Goal: Navigation & Orientation: Find specific page/section

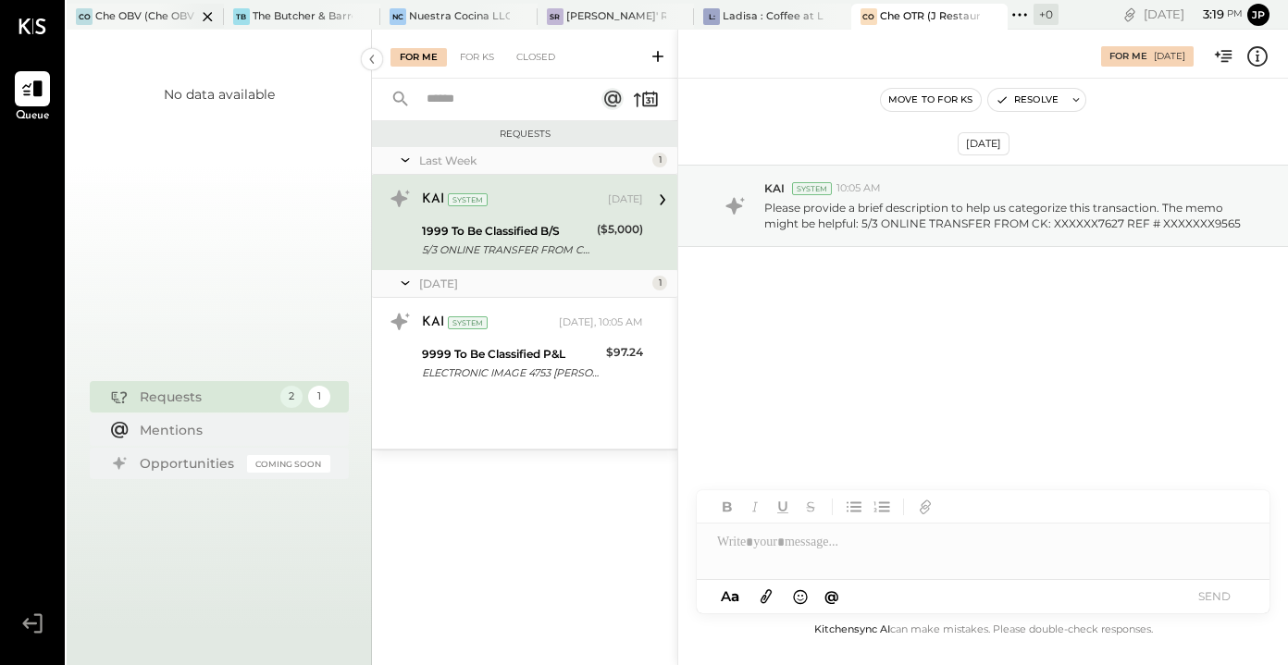
click at [137, 12] on div "Che OBV (Che OBV LLC) - Ignite" at bounding box center [145, 16] width 101 height 15
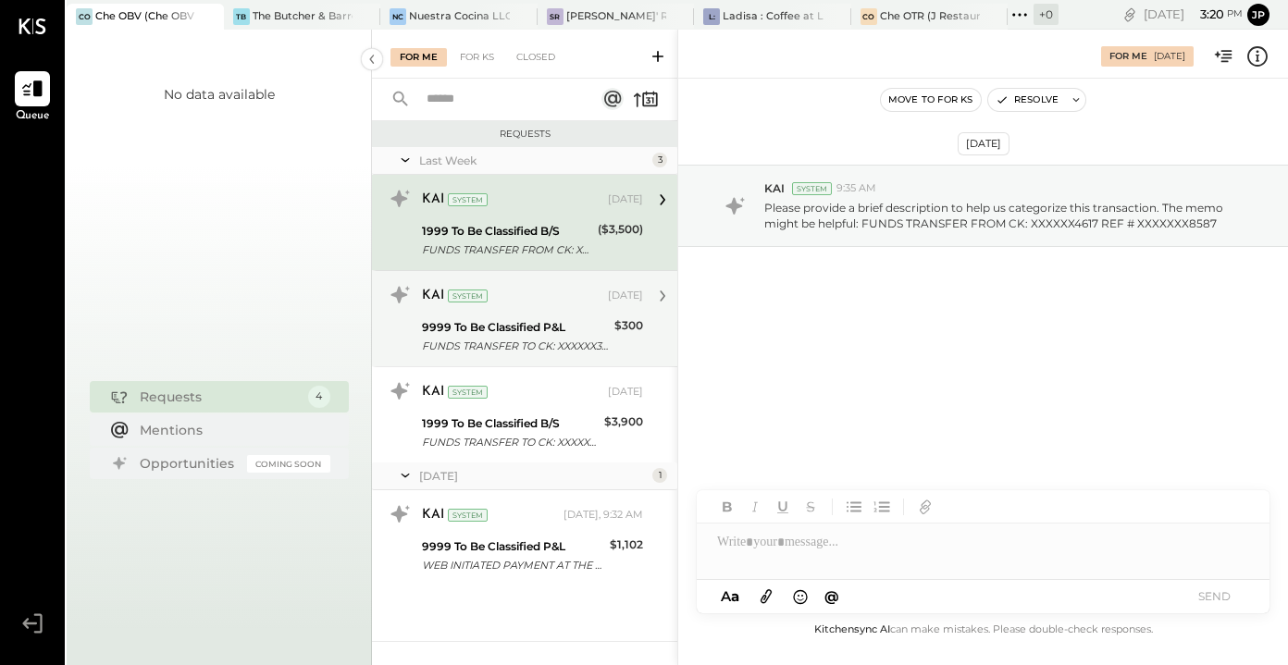
click at [534, 327] on div "9999 To Be Classified P&L" at bounding box center [515, 327] width 187 height 19
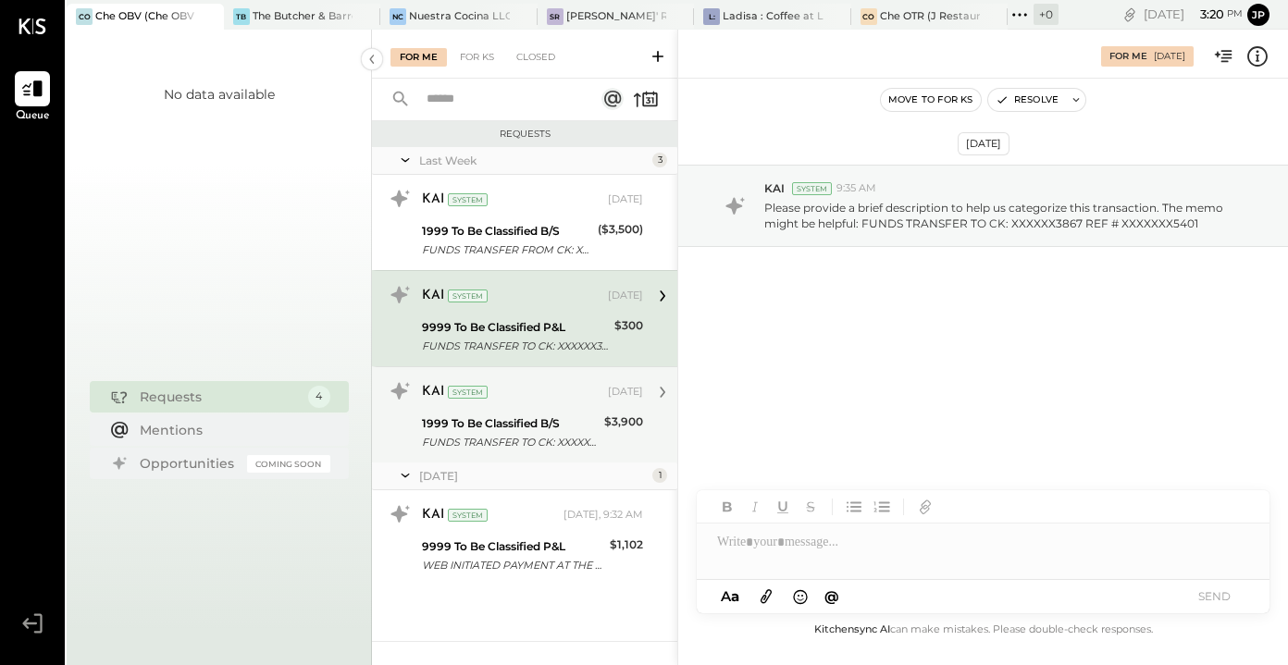
click at [506, 421] on div "1999 To Be Classified B/S" at bounding box center [510, 423] width 177 height 19
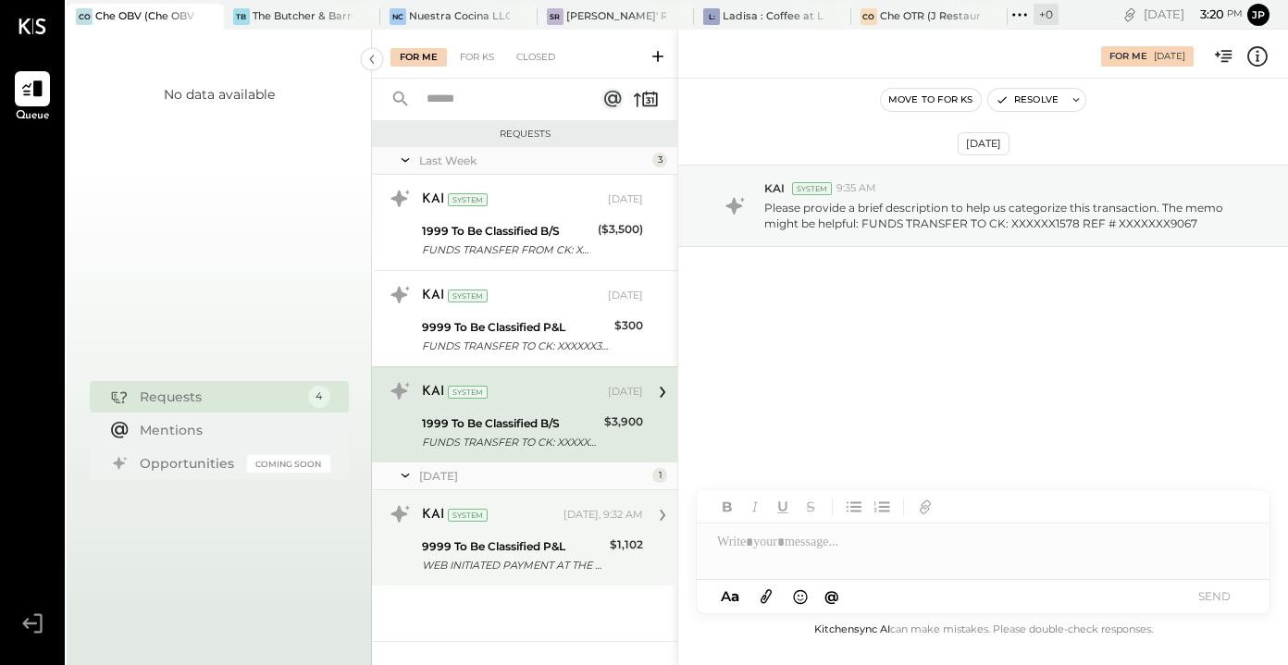
click at [492, 549] on div "9999 To Be Classified P&L" at bounding box center [513, 547] width 182 height 19
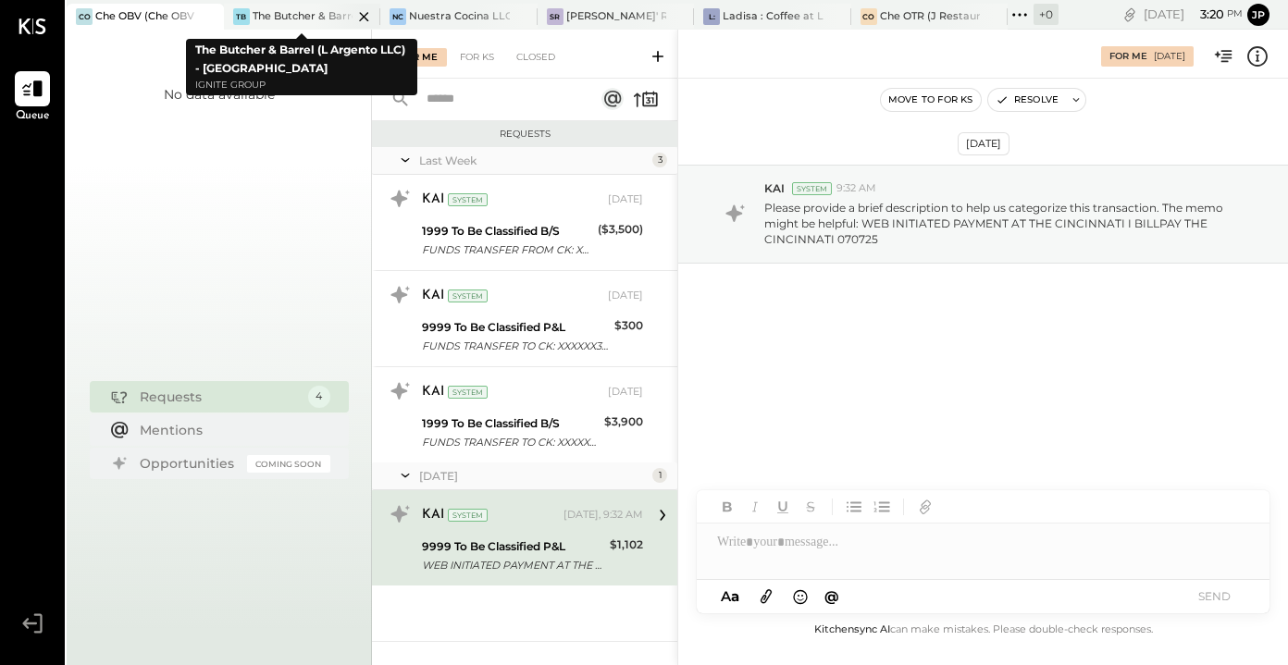
click at [291, 26] on div "TB The Butcher & Barrel (L Argento LLC) - [GEOGRAPHIC_DATA]" at bounding box center [302, 17] width 157 height 26
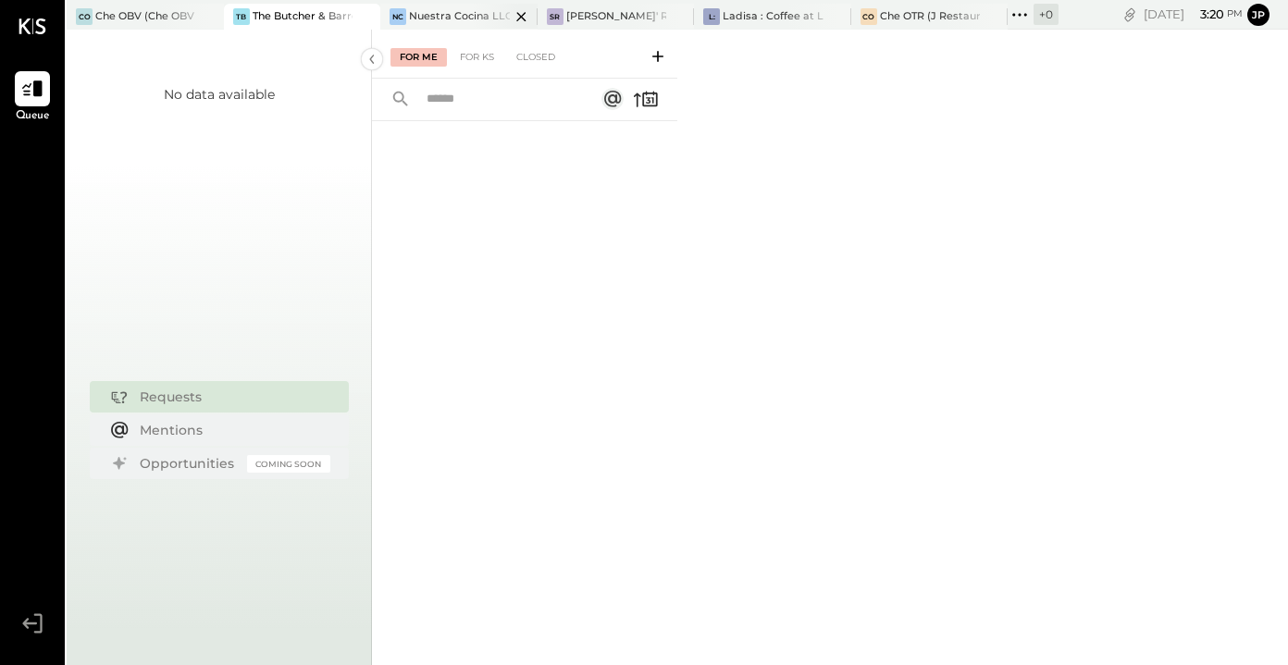
click at [449, 15] on div "Nuestra Cocina LLC - [GEOGRAPHIC_DATA]" at bounding box center [459, 16] width 101 height 15
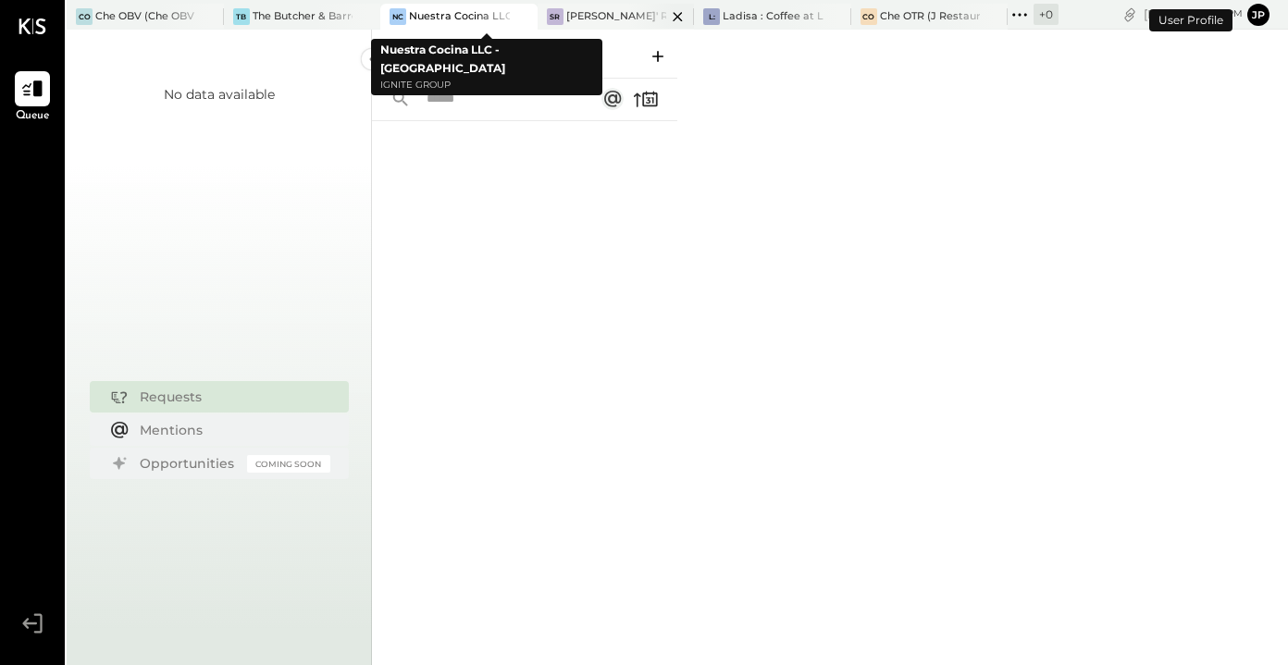
click at [600, 6] on div "SR [PERSON_NAME]' Rooftop - Ignite" at bounding box center [616, 17] width 157 height 26
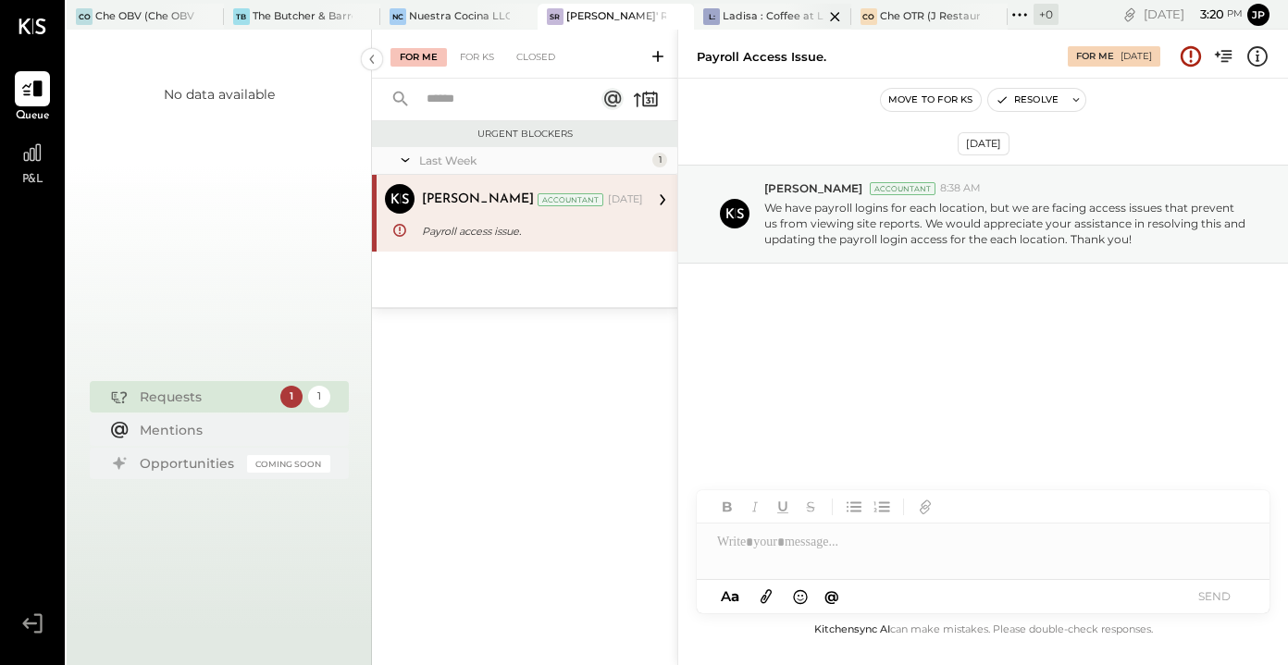
click at [758, 13] on div "Ladisa : Coffee at Lola's" at bounding box center [773, 16] width 101 height 15
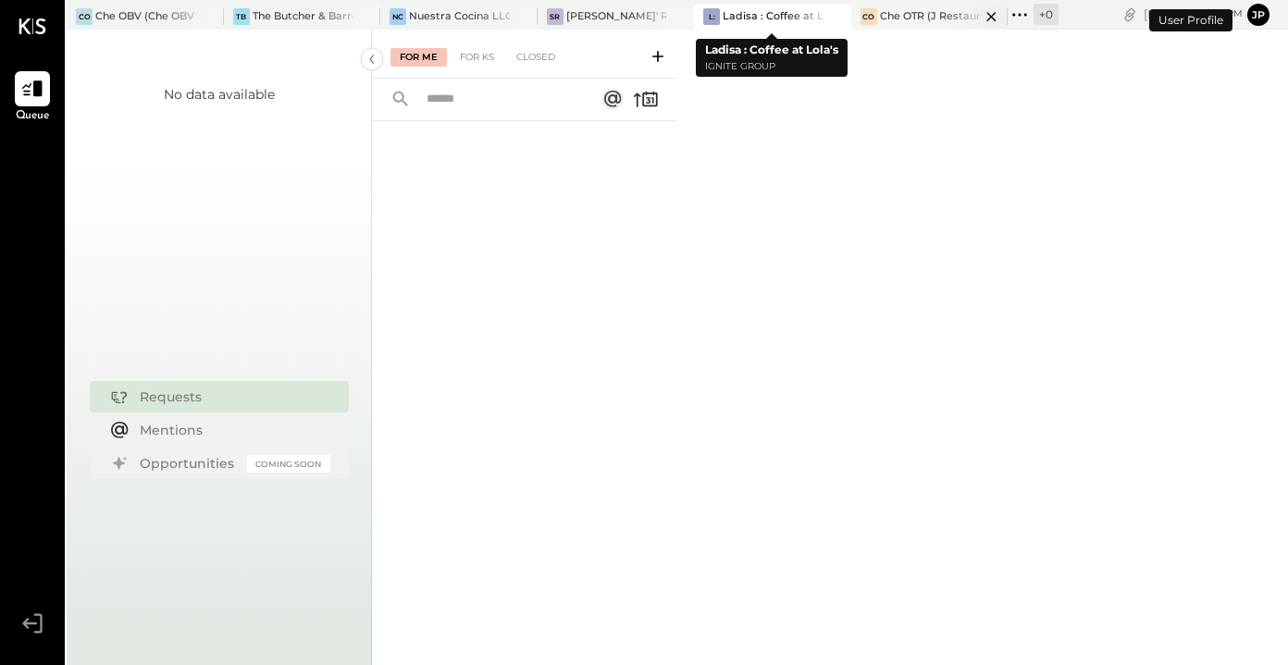
click at [915, 9] on div "Che OTR (J Restaurant LLC) - Ignite" at bounding box center [930, 16] width 101 height 15
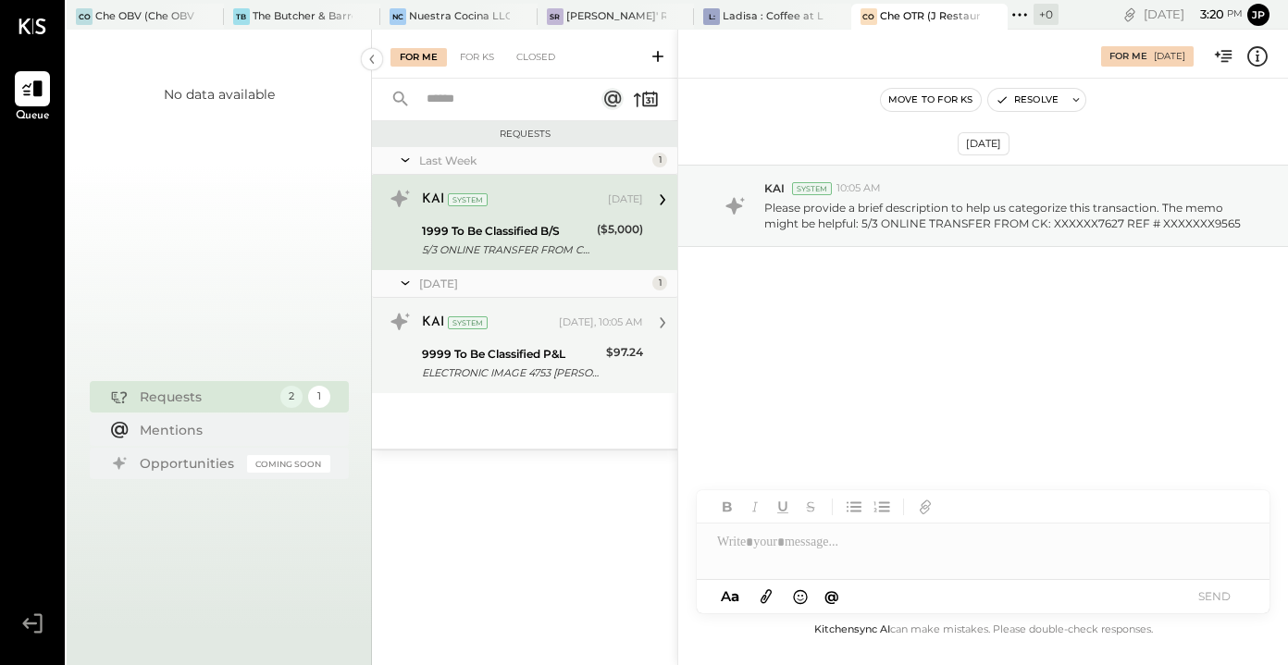
click at [576, 389] on div "KAI System [DATE], 10:05 AM 9999 To Be Classified P&L ELECTRONIC IMAGE 4753 [PE…" at bounding box center [524, 345] width 305 height 95
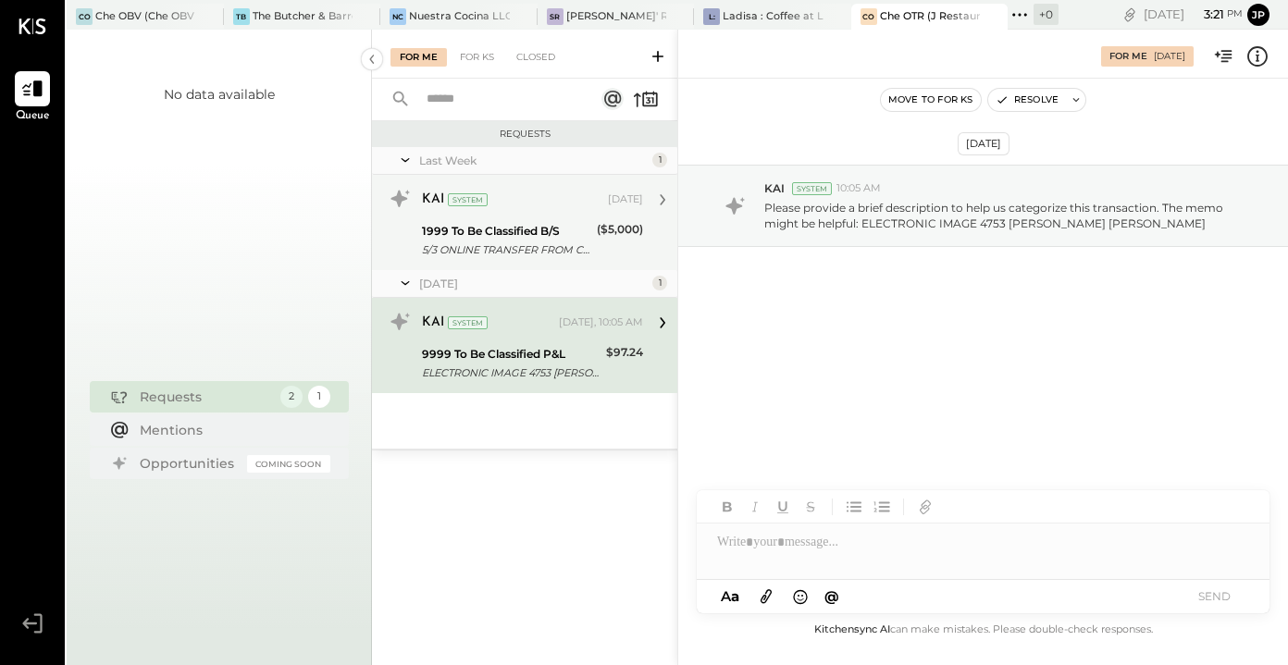
click at [587, 244] on div "5/3 ONLINE TRANSFER FROM CK: XXXXXX7627 REF # XXXXXXX9565" at bounding box center [506, 250] width 169 height 19
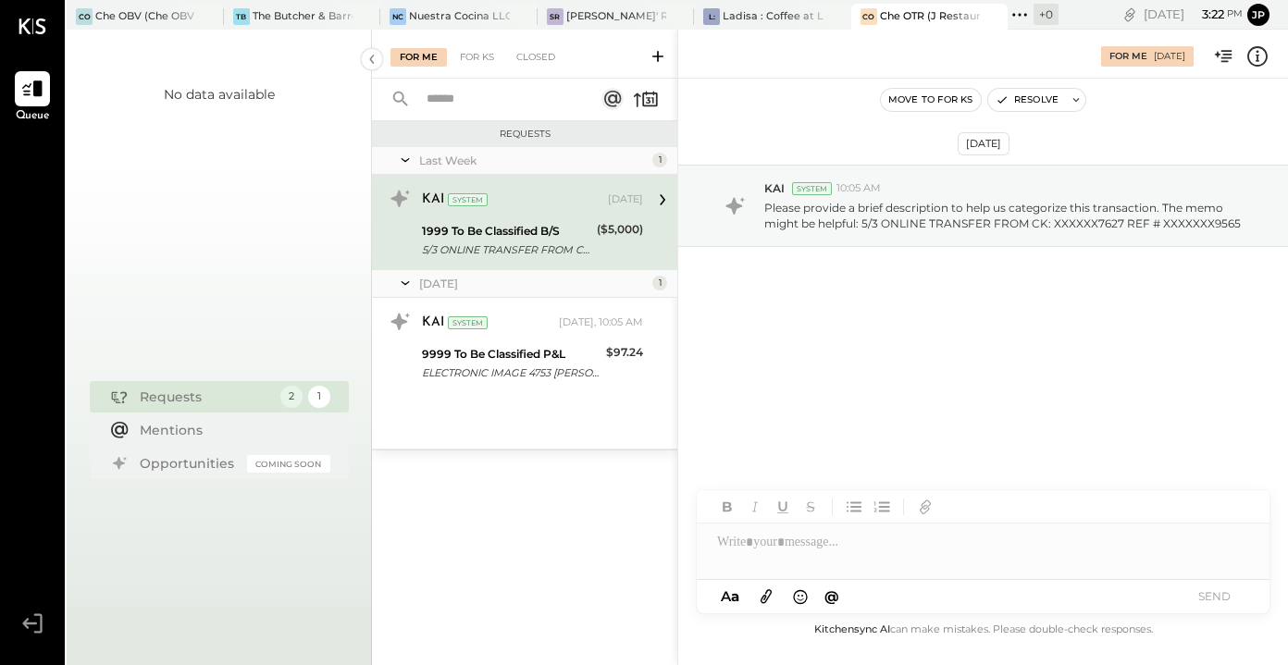
click at [582, 410] on div "Last Week 1 KAI System [DATE] 1999 To Be Classified B/S 5/3 ONLINE TRANSFER FRO…" at bounding box center [524, 298] width 305 height 302
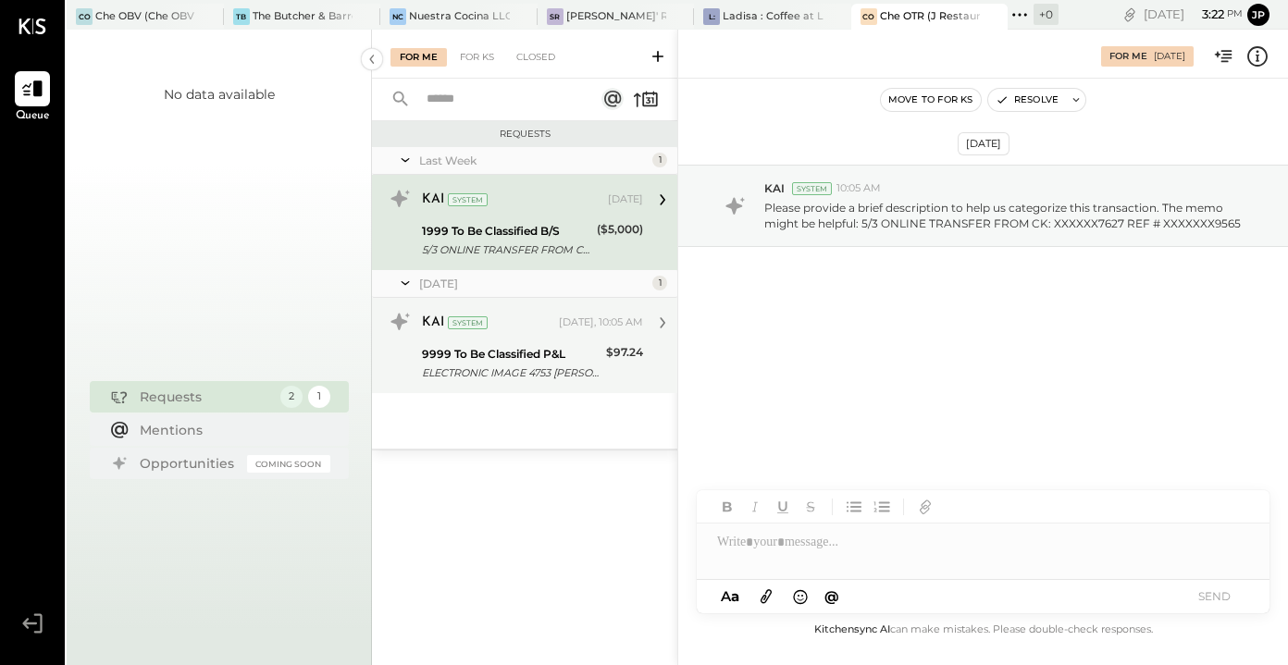
click at [551, 367] on div "ELECTRONIC IMAGE 4753 [PERSON_NAME] [PERSON_NAME]" at bounding box center [511, 373] width 179 height 19
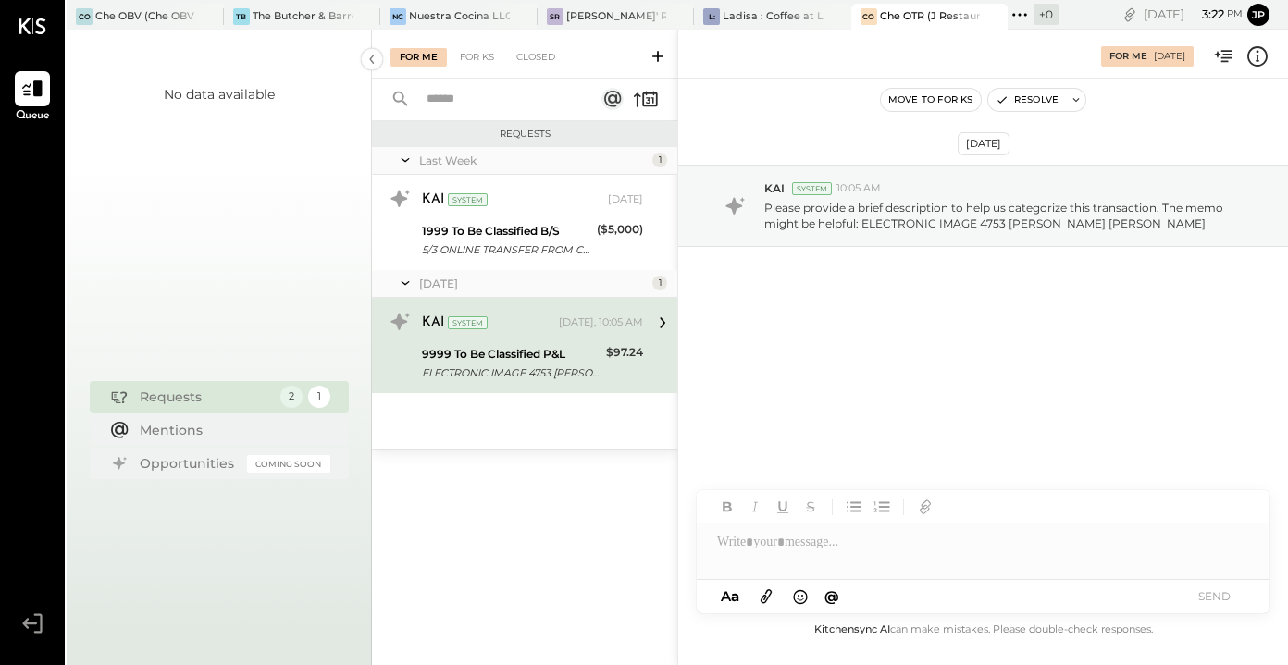
click at [651, 322] on icon at bounding box center [662, 323] width 24 height 24
click at [663, 322] on icon at bounding box center [663, 322] width 6 height 11
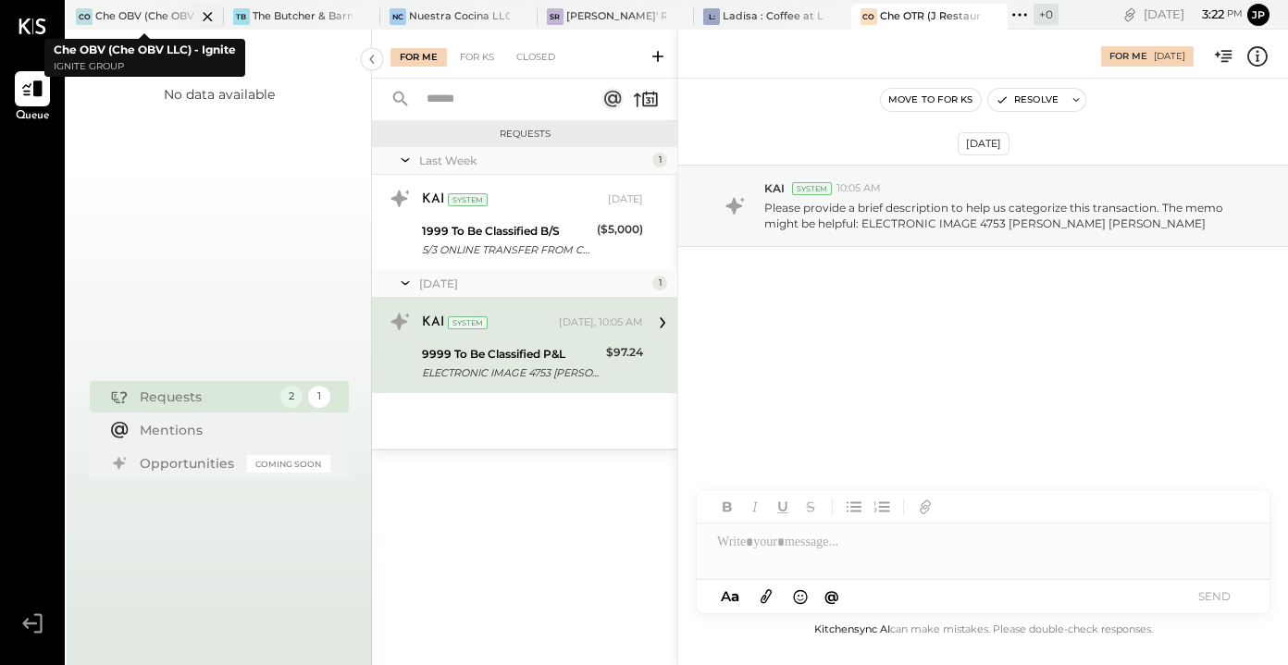
click at [166, 14] on div at bounding box center [191, 16] width 65 height 25
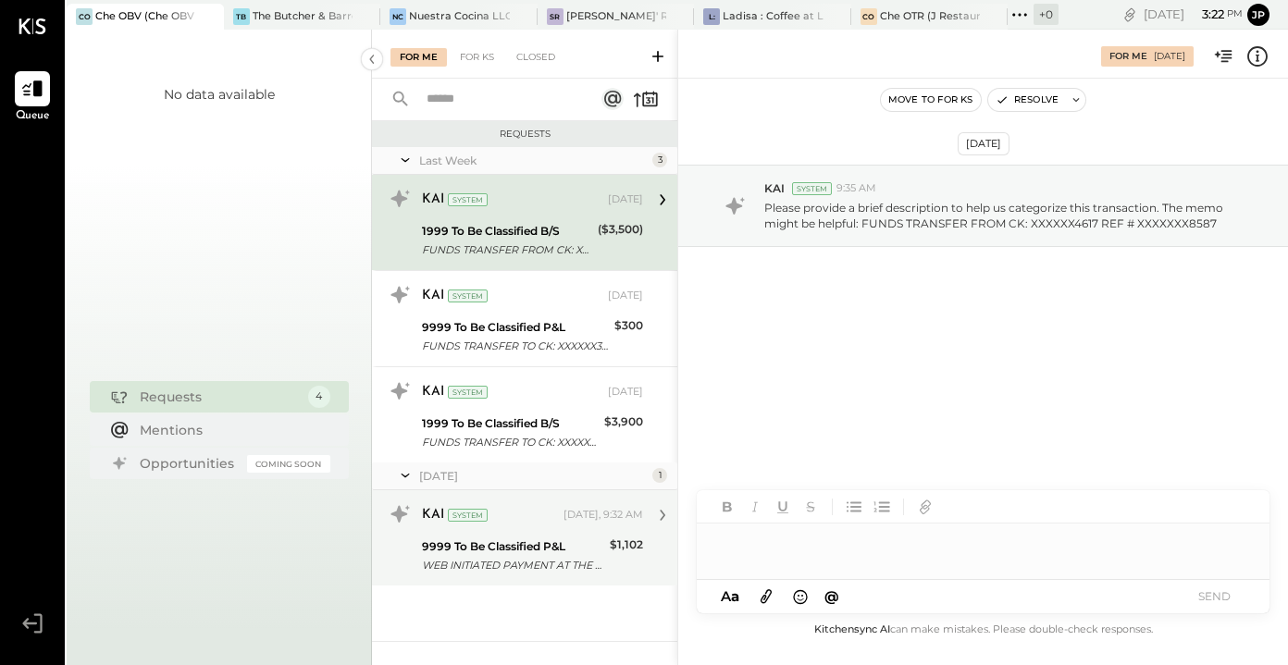
click at [570, 538] on div "9999 To Be Classified P&L" at bounding box center [513, 547] width 182 height 19
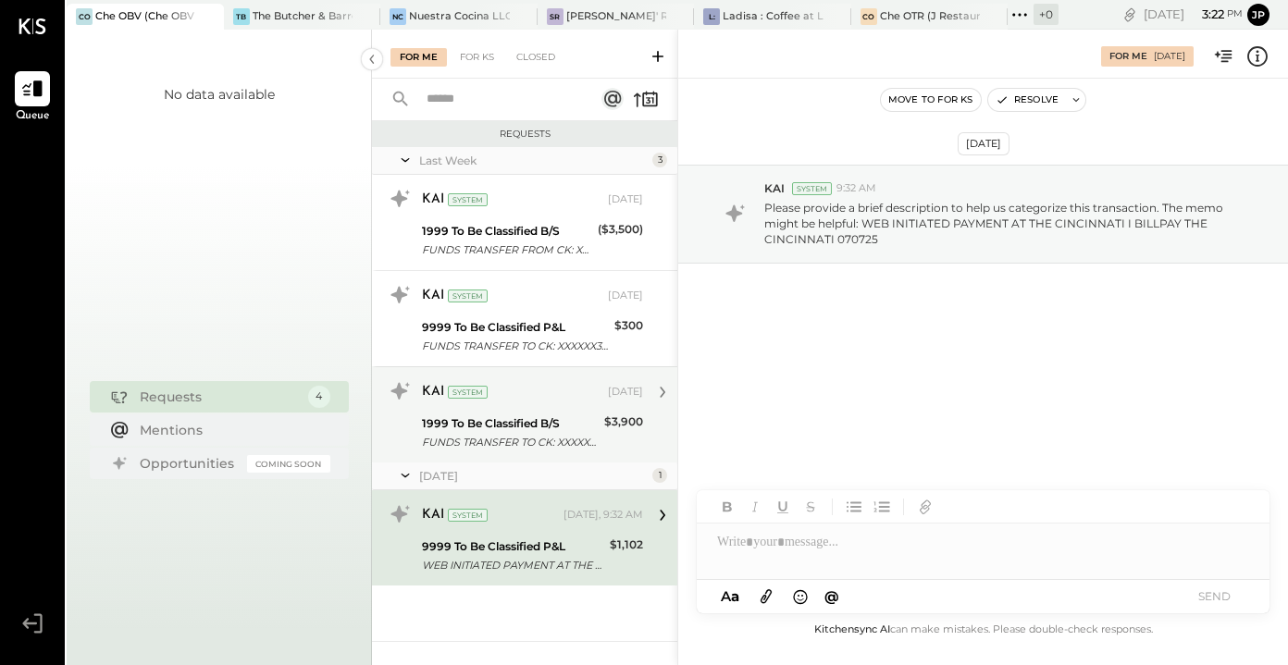
click at [504, 435] on div "FUNDS TRANSFER TO CK: XXXXXX1578 REF # XXXXXXX9067" at bounding box center [510, 442] width 177 height 19
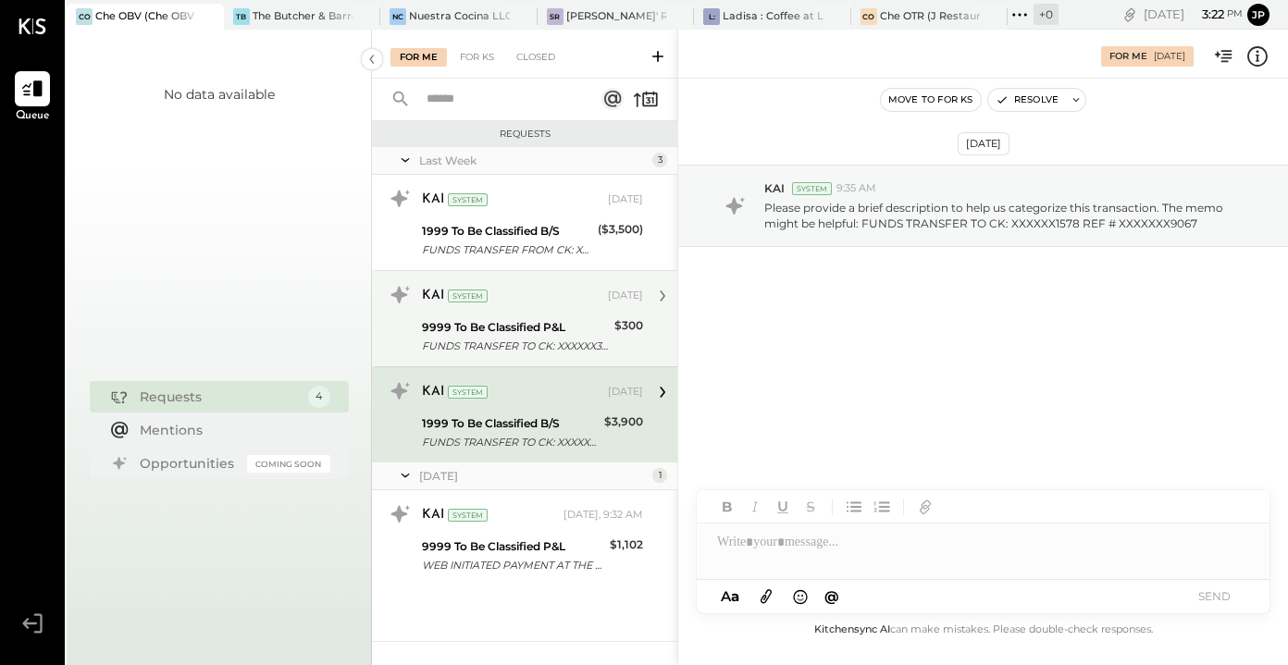
click at [499, 340] on div "FUNDS TRANSFER TO CK: XXXXXX3867 REF # XXXXXXX5401" at bounding box center [515, 346] width 187 height 19
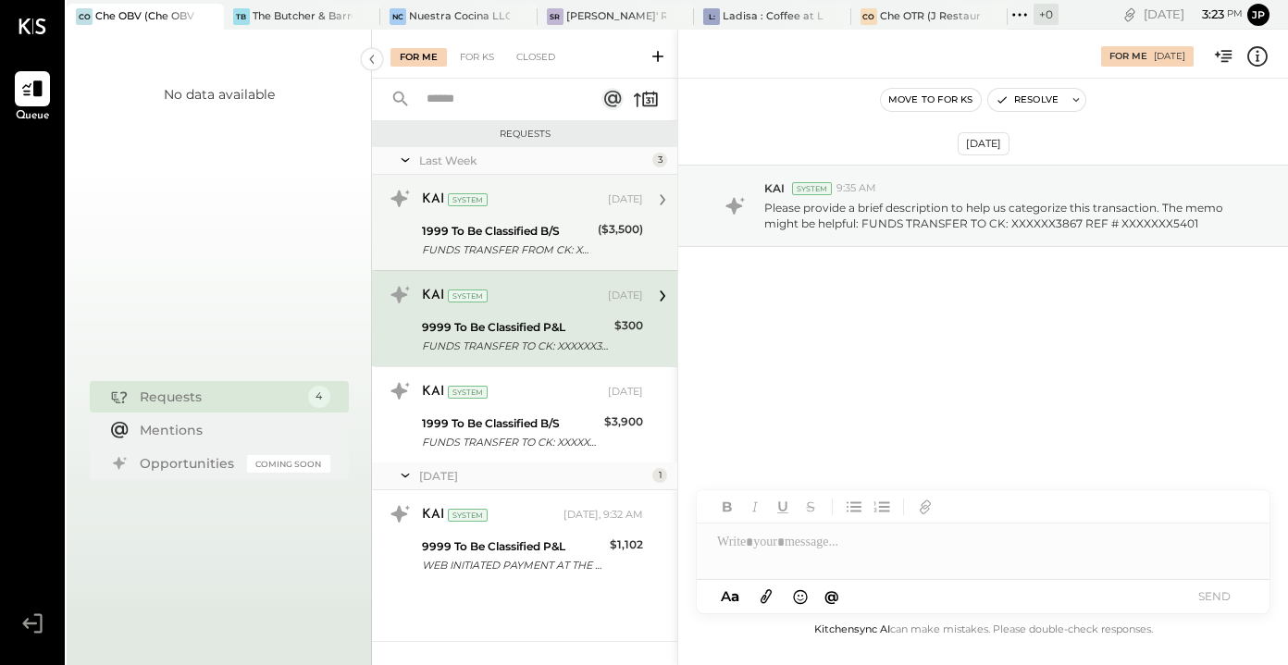
click at [476, 235] on div "1999 To Be Classified B/S" at bounding box center [507, 231] width 170 height 19
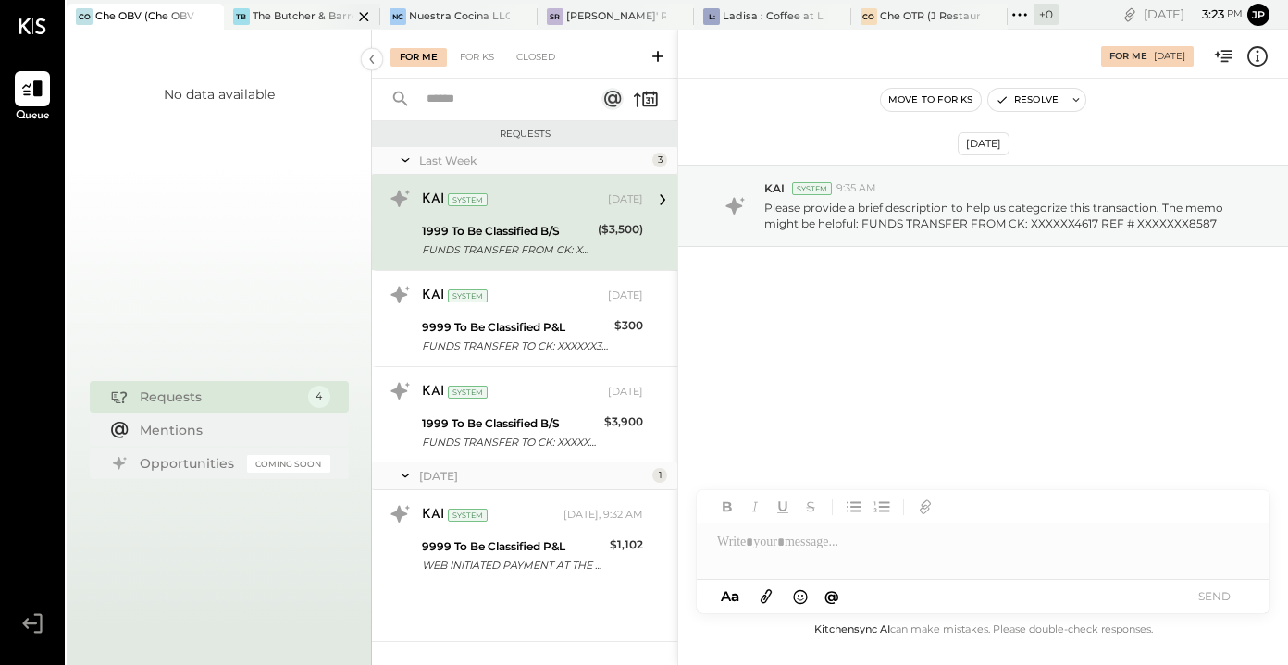
click at [301, 26] on div "TB The Butcher & Barrel (L Argento LLC) - [GEOGRAPHIC_DATA]" at bounding box center [302, 17] width 157 height 26
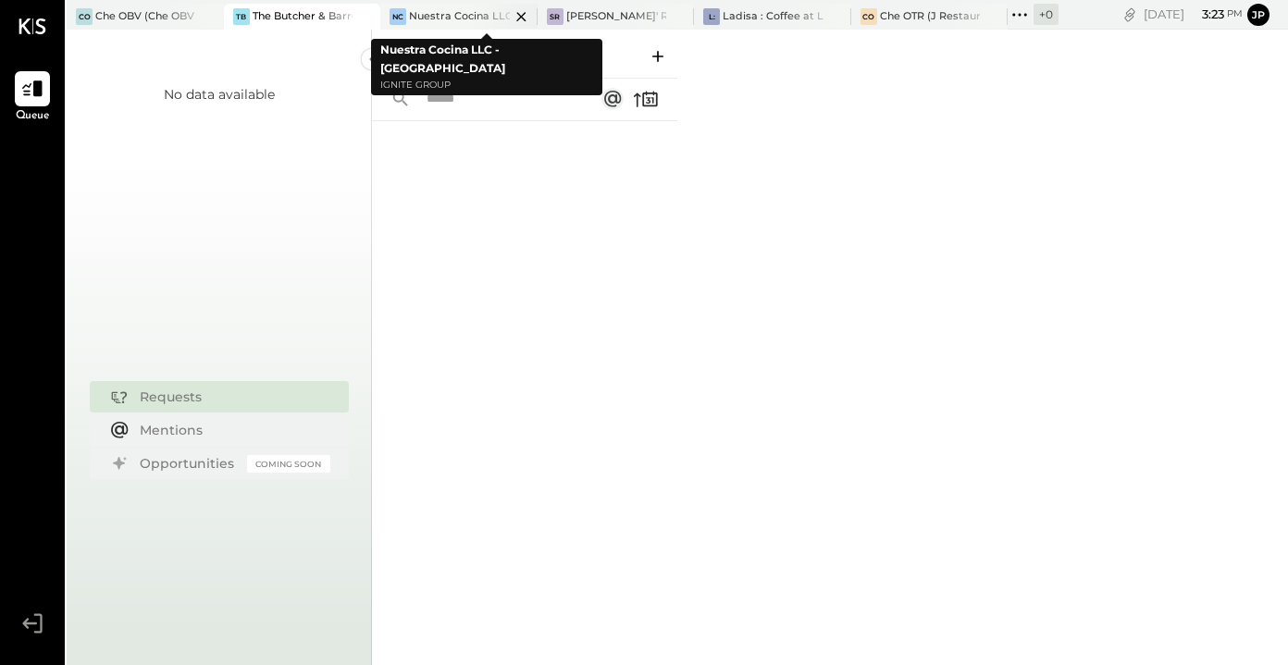
click at [447, 13] on div "Nuestra Cocina LLC - [GEOGRAPHIC_DATA]" at bounding box center [459, 16] width 101 height 15
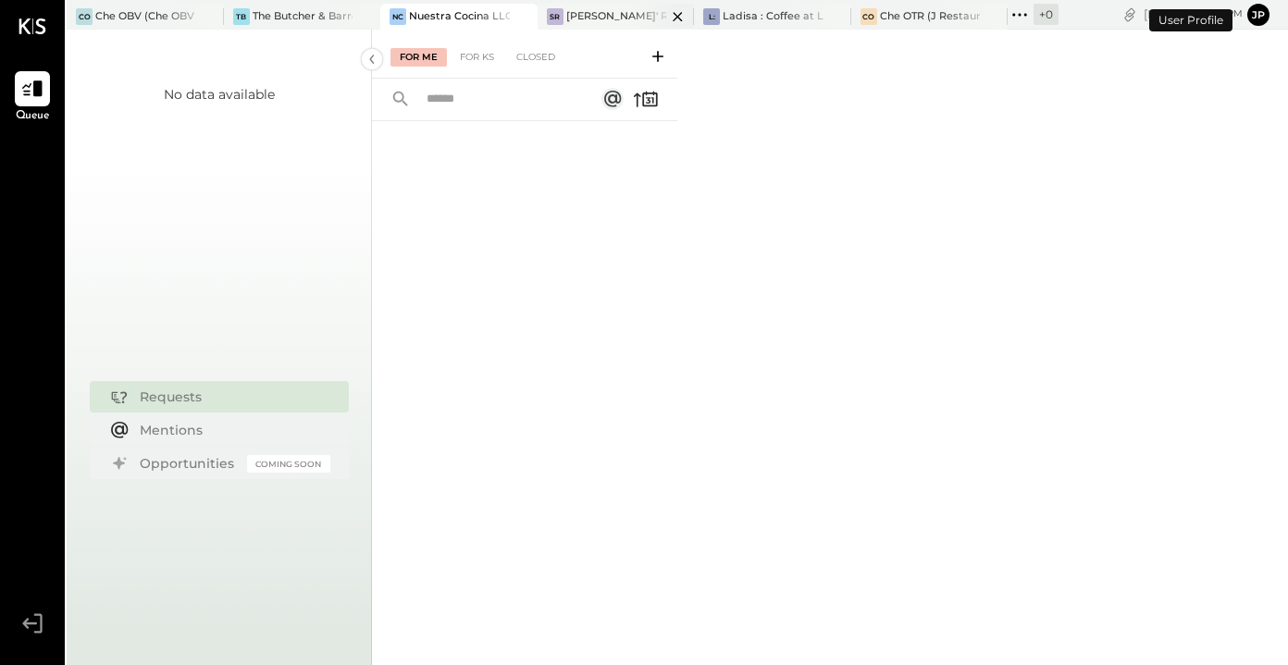
click at [597, 22] on div "[PERSON_NAME]' Rooftop - Ignite" at bounding box center [616, 16] width 101 height 15
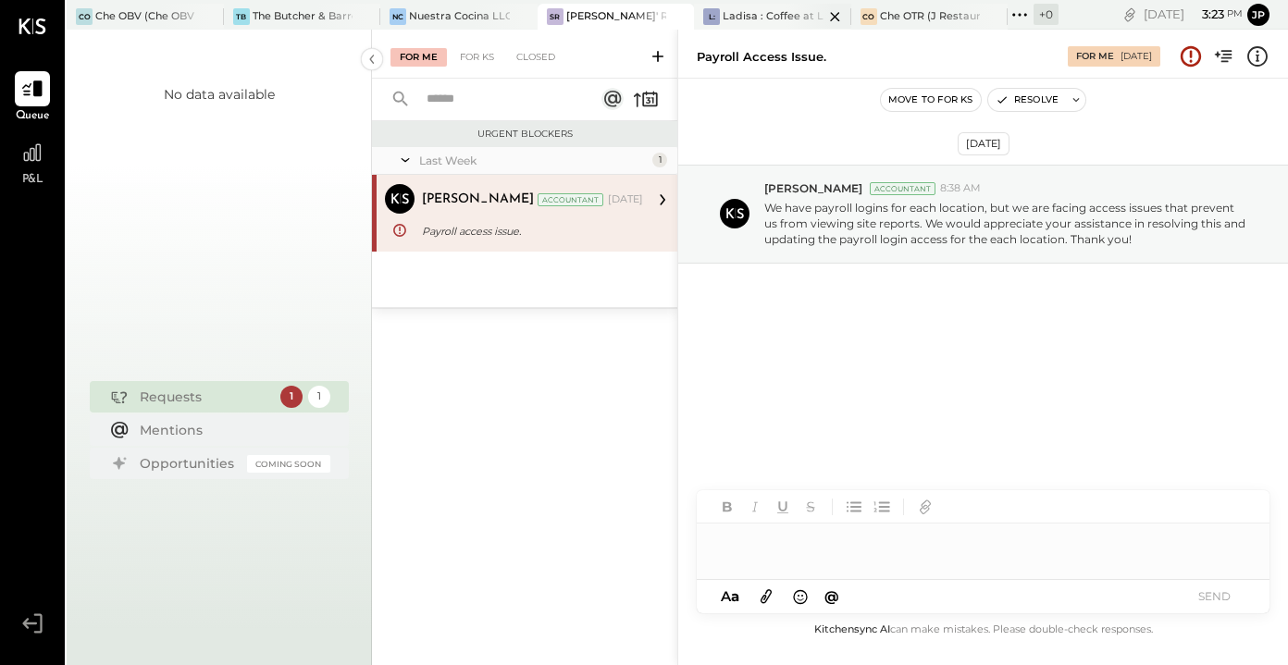
click at [758, 9] on div "Ladisa : Coffee at Lola's" at bounding box center [773, 16] width 101 height 15
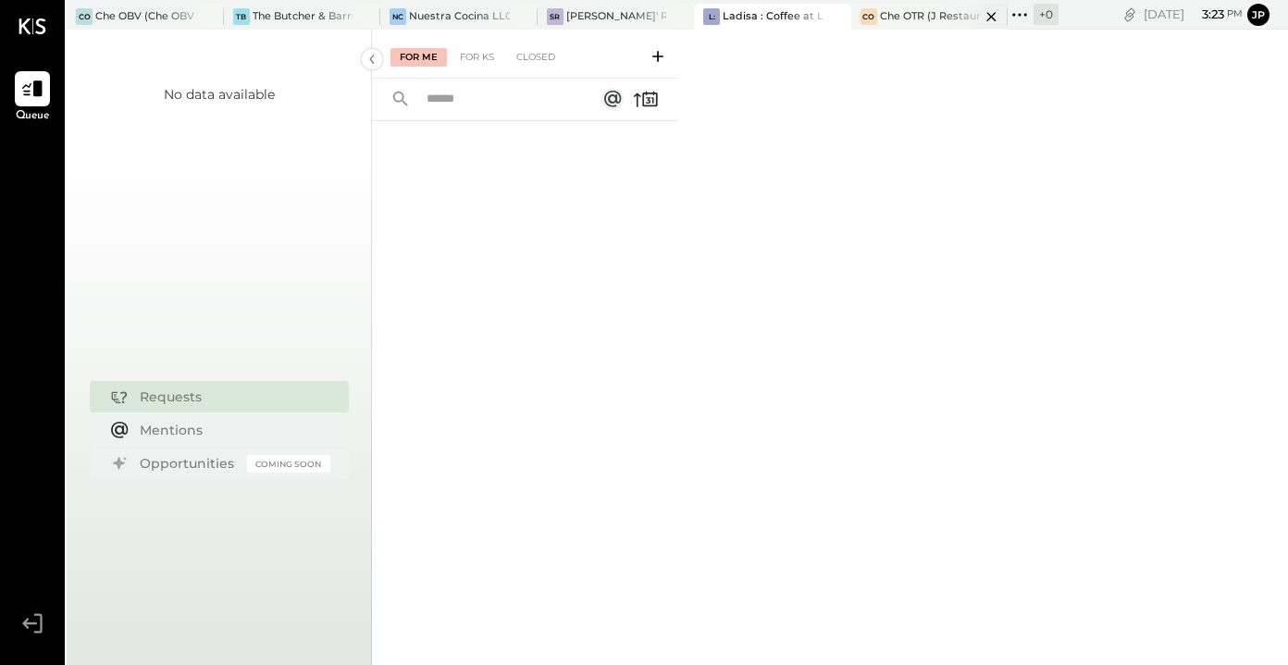
click at [914, 17] on div "Che OTR (J Restaurant LLC) - Ignite" at bounding box center [930, 16] width 101 height 15
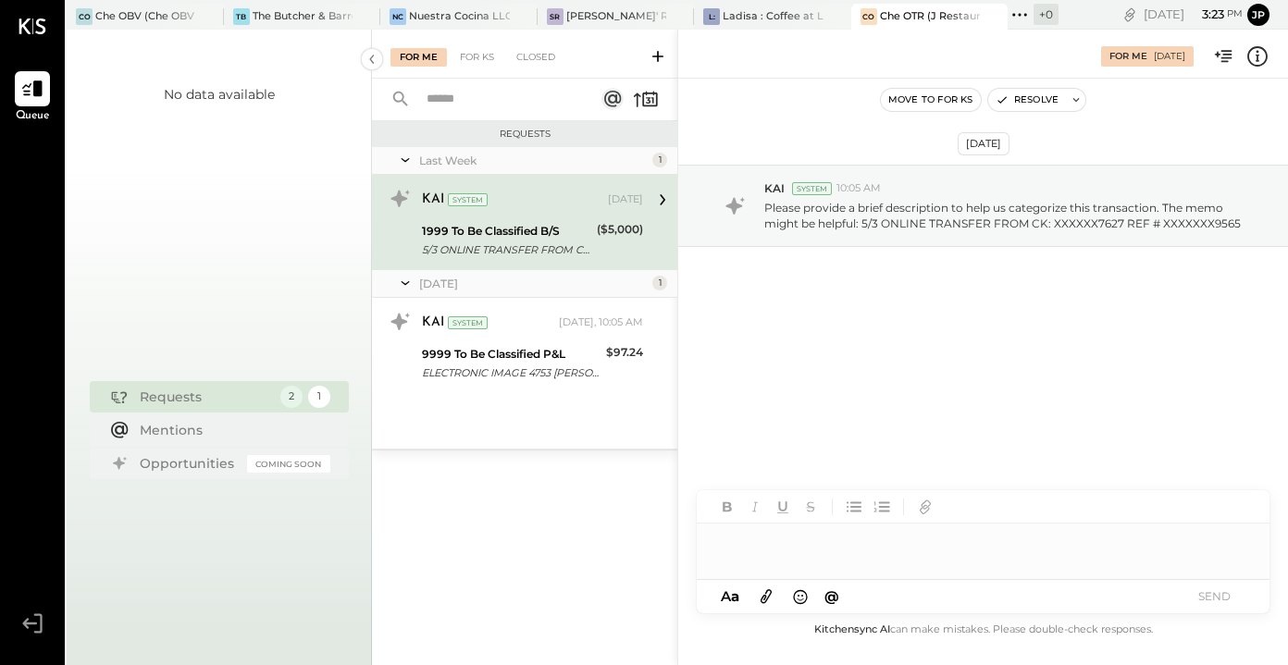
click at [619, 416] on div "Last Week 1 KAI System [DATE] 1999 To Be Classified B/S 5/3 ONLINE TRANSFER FRO…" at bounding box center [524, 298] width 305 height 302
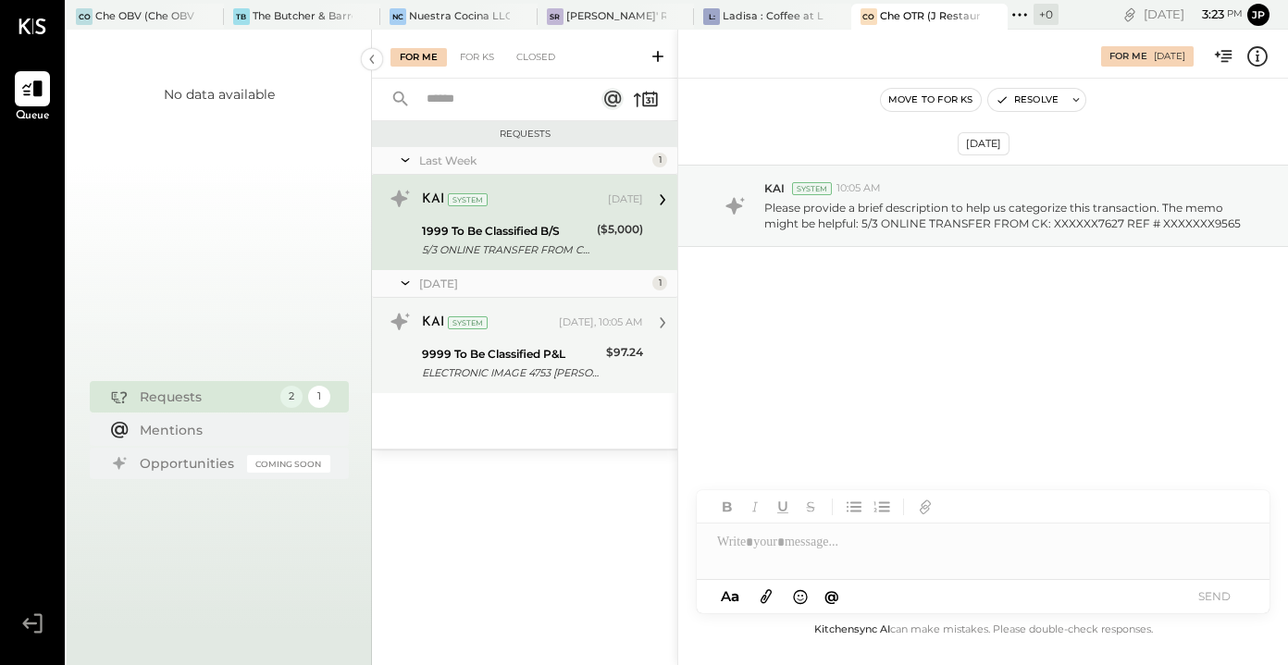
click at [581, 385] on div "KAI System [DATE], 10:05 AM 9999 To Be Classified P&L ELECTRONIC IMAGE 4753 [PE…" at bounding box center [524, 345] width 305 height 95
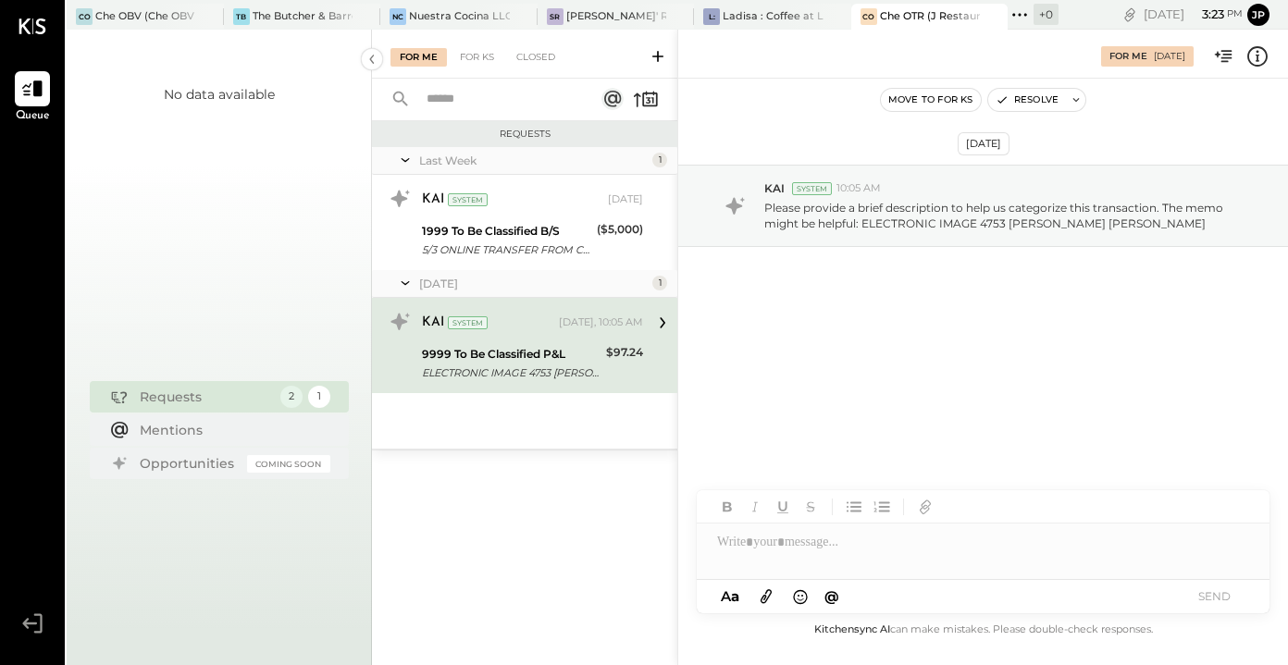
click at [763, 380] on div "[DATE] KAI System 10:05 AM Please provide a brief description to help us catego…" at bounding box center [983, 255] width 610 height 261
click at [1050, 391] on div "[DATE] KAI System 10:05 AM Please provide a brief description to help us catego…" at bounding box center [983, 349] width 610 height 540
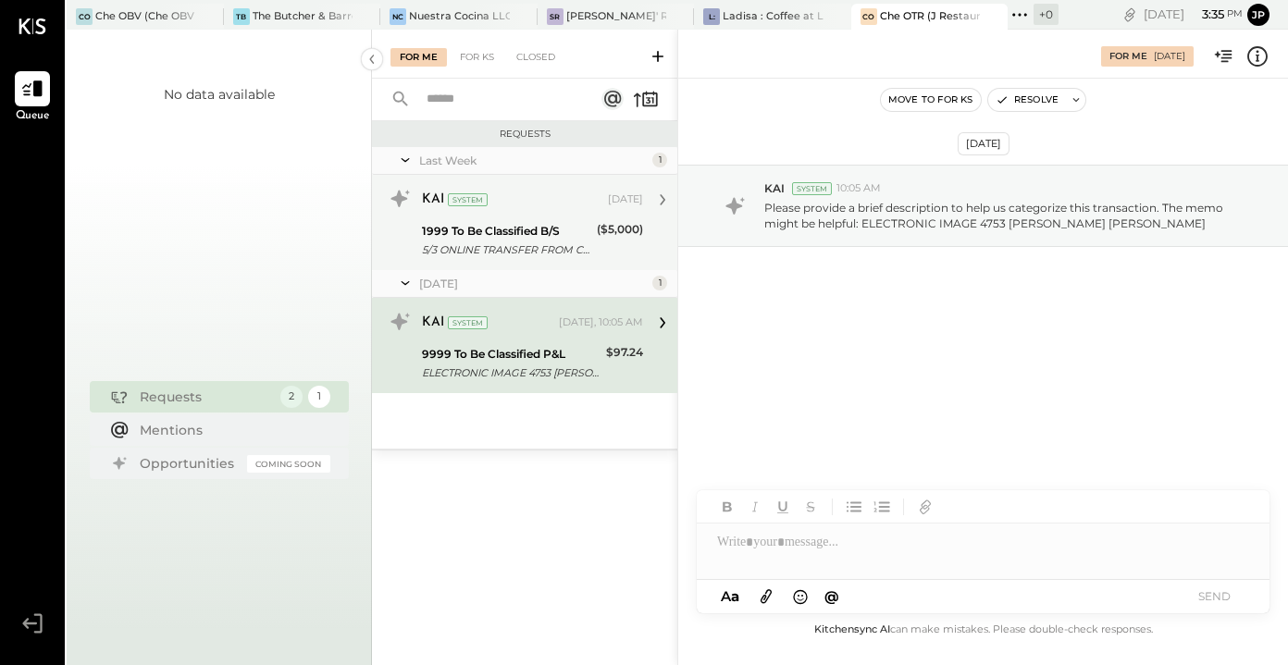
click at [551, 244] on div "5/3 ONLINE TRANSFER FROM CK: XXXXXX7627 REF # XXXXXXX9565" at bounding box center [506, 250] width 169 height 19
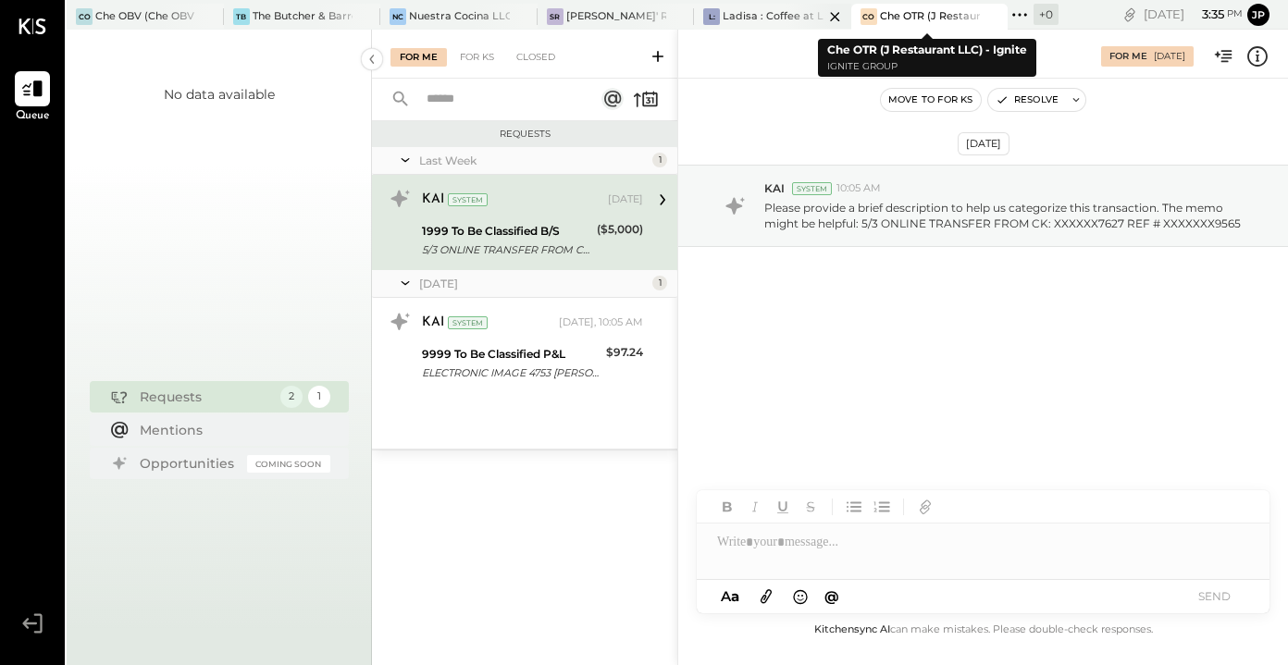
click at [808, 13] on div at bounding box center [818, 16] width 65 height 25
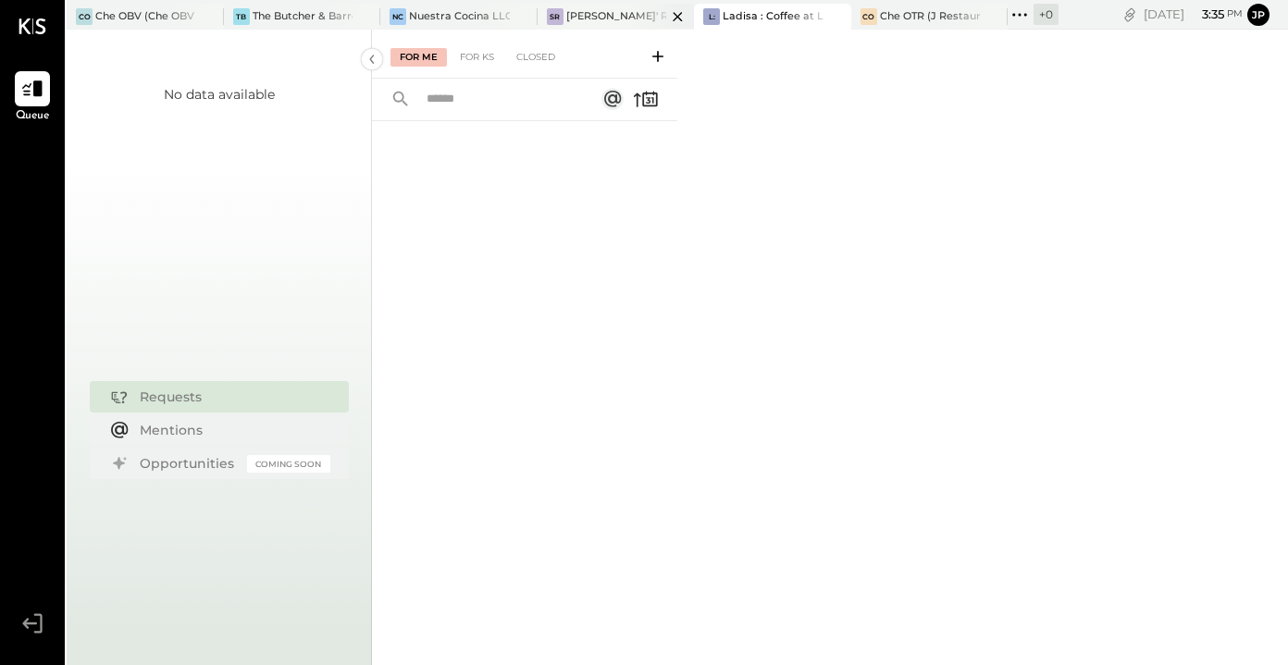
click at [624, 19] on div "[PERSON_NAME]' Rooftop - Ignite" at bounding box center [616, 16] width 101 height 15
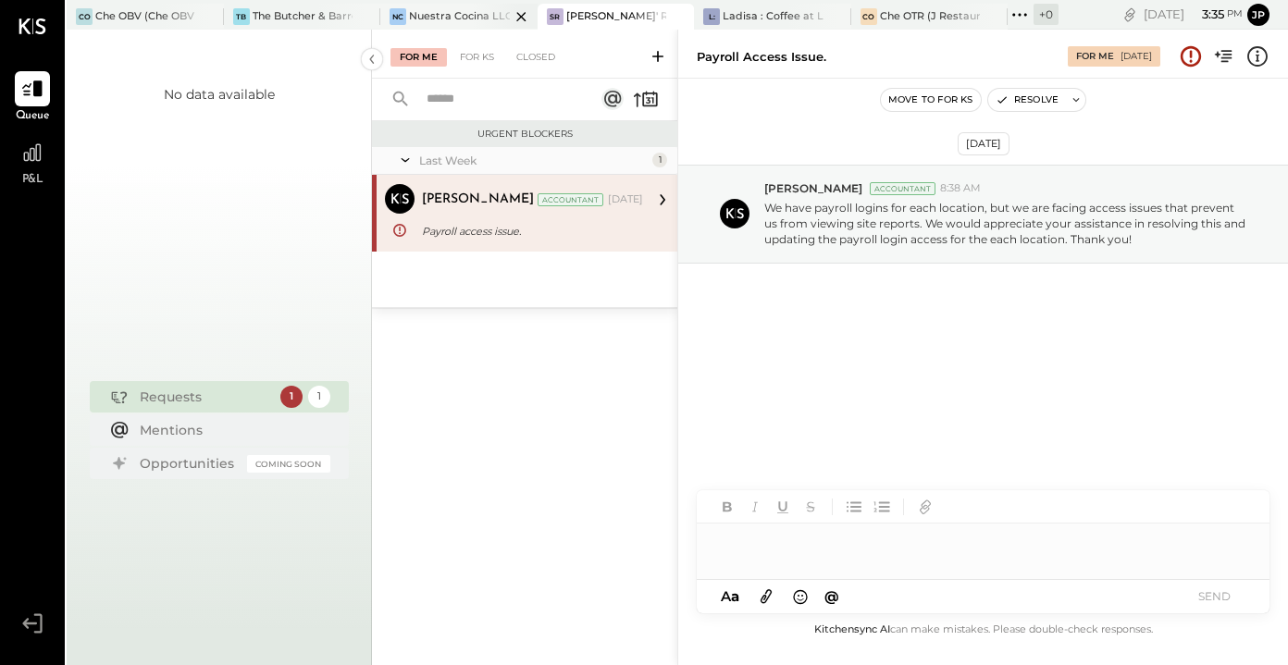
click at [464, 15] on div "Nuestra Cocina LLC - [GEOGRAPHIC_DATA]" at bounding box center [459, 16] width 101 height 15
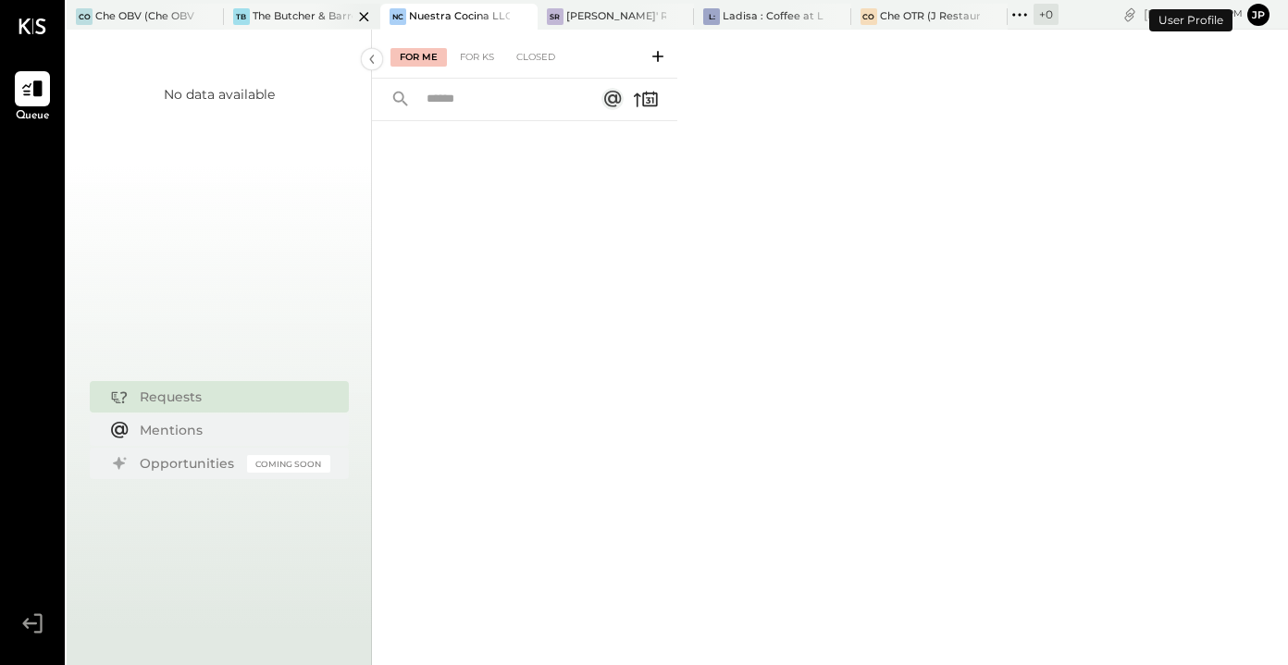
click at [331, 18] on div at bounding box center [347, 16] width 65 height 25
click at [155, 19] on div "Che OBV (Che OBV LLC) - Ignite" at bounding box center [145, 16] width 101 height 15
